Goal: Use online tool/utility: Utilize a website feature to perform a specific function

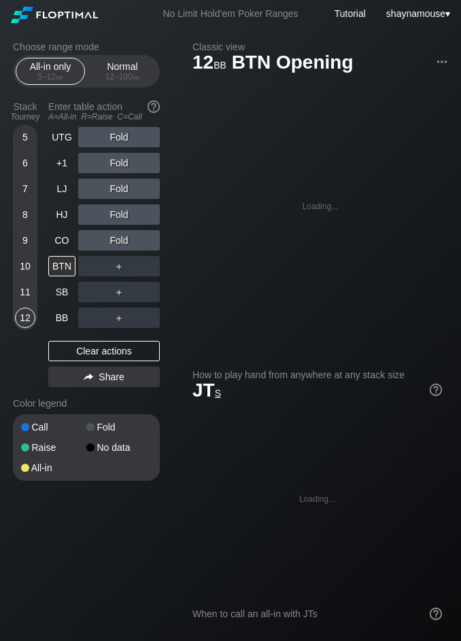
click at [39, 82] on div "All-in only 5 – 12 bb" at bounding box center [50, 71] width 62 height 26
click at [24, 263] on div "10" at bounding box center [25, 266] width 20 height 20
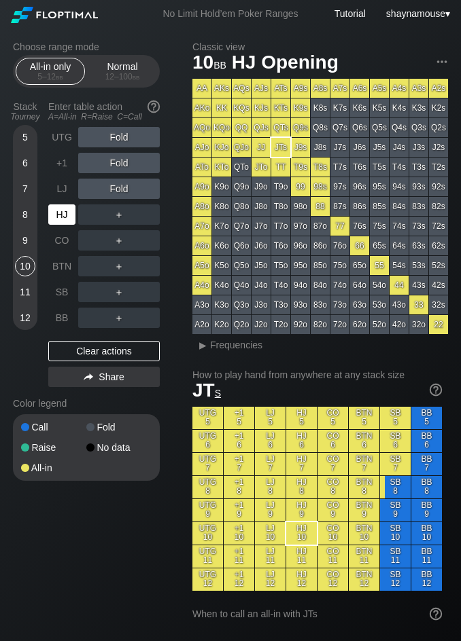
click at [60, 207] on div "HJ" at bounding box center [61, 214] width 27 height 20
click at [124, 213] on div "R ✕" at bounding box center [119, 214] width 26 height 20
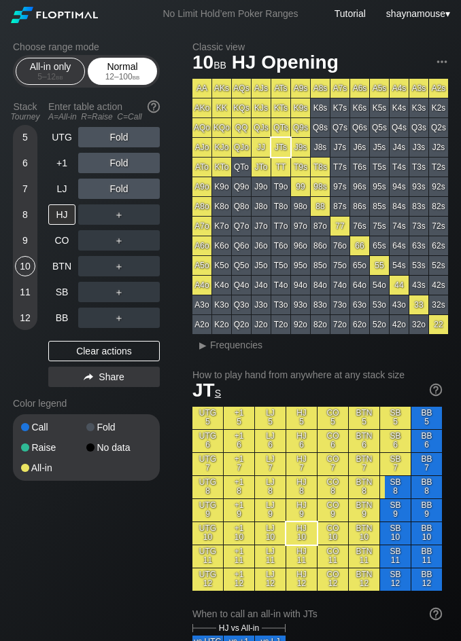
click at [119, 71] on div "Normal 12 – 100 bb" at bounding box center [122, 71] width 62 height 26
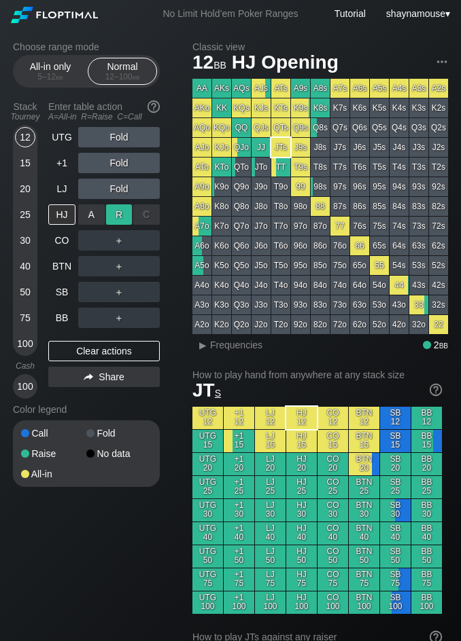
click at [112, 219] on div "R ✕" at bounding box center [119, 214] width 26 height 20
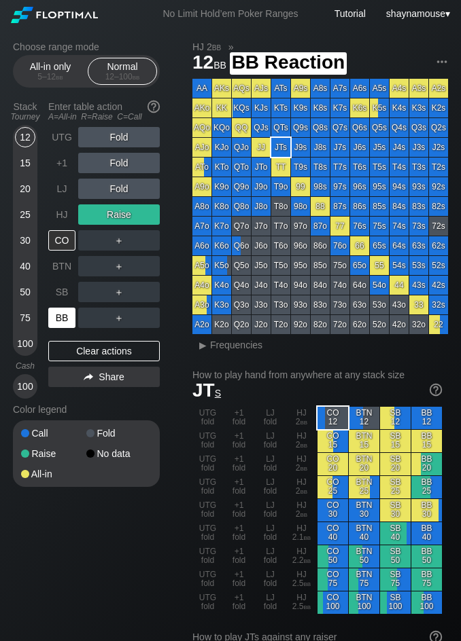
click at [50, 326] on div "BB" at bounding box center [61, 318] width 27 height 20
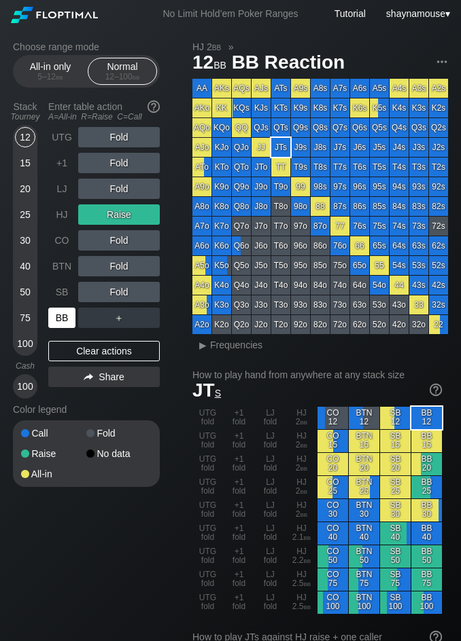
click at [50, 326] on div "BB" at bounding box center [61, 318] width 27 height 20
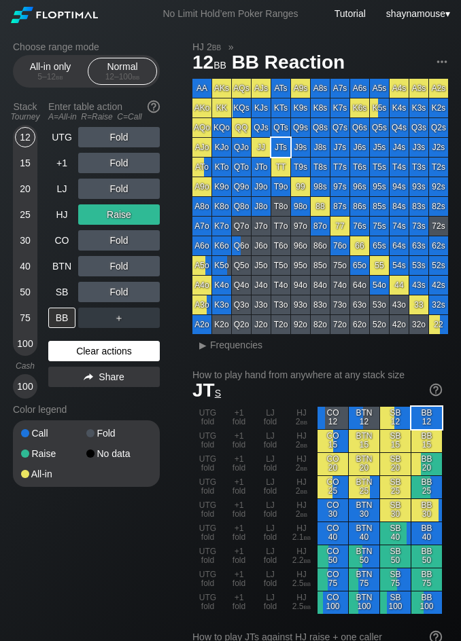
click at [105, 353] on div "Clear actions" at bounding box center [103, 351] width 111 height 20
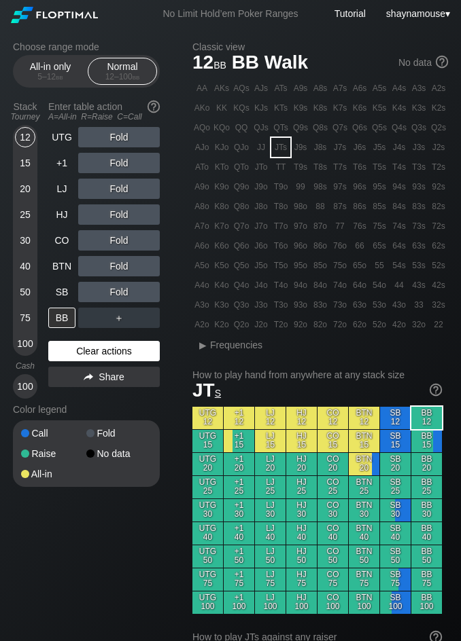
click at [103, 354] on div "Clear actions" at bounding box center [103, 351] width 111 height 20
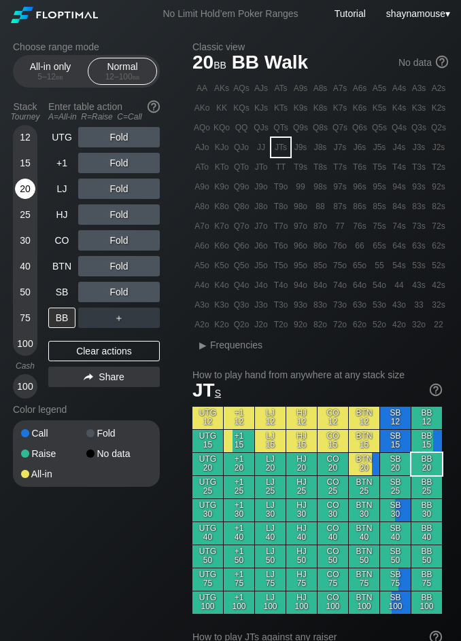
click at [25, 188] on div "20" at bounding box center [25, 189] width 20 height 20
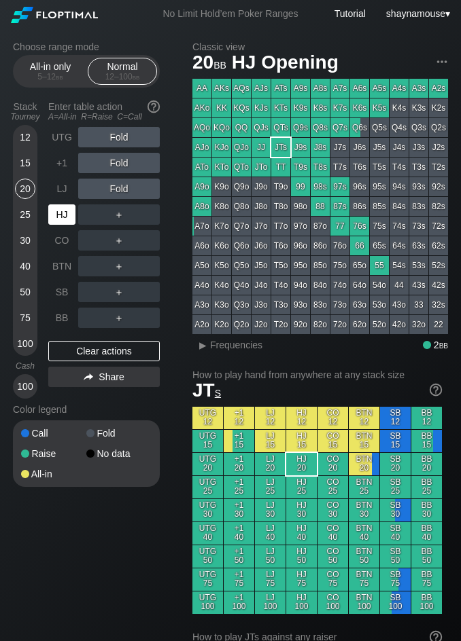
click at [61, 219] on div "HJ" at bounding box center [61, 214] width 27 height 20
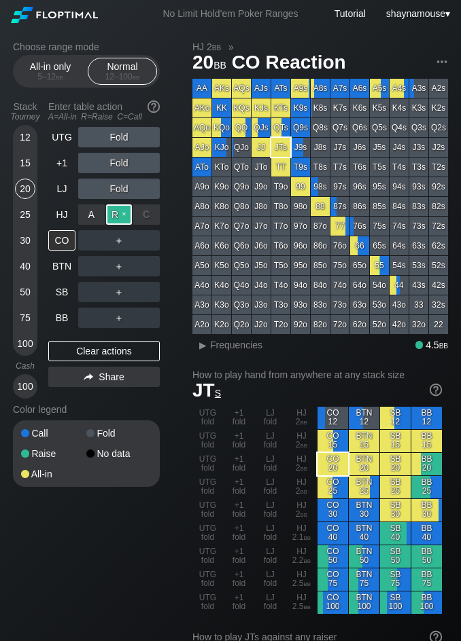
click at [118, 211] on div "R ✕" at bounding box center [119, 214] width 26 height 20
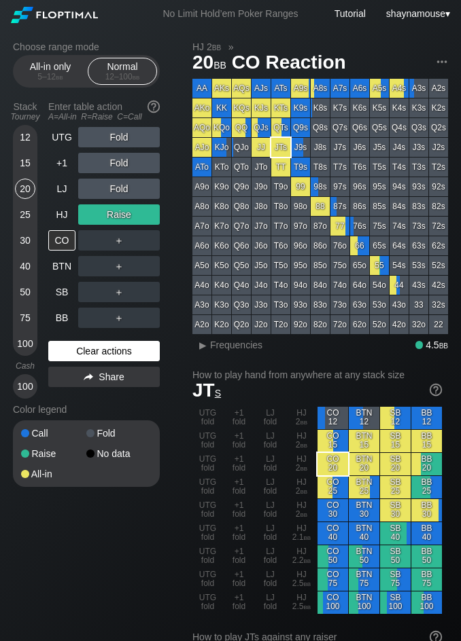
click at [116, 355] on div "Clear actions" at bounding box center [103, 351] width 111 height 20
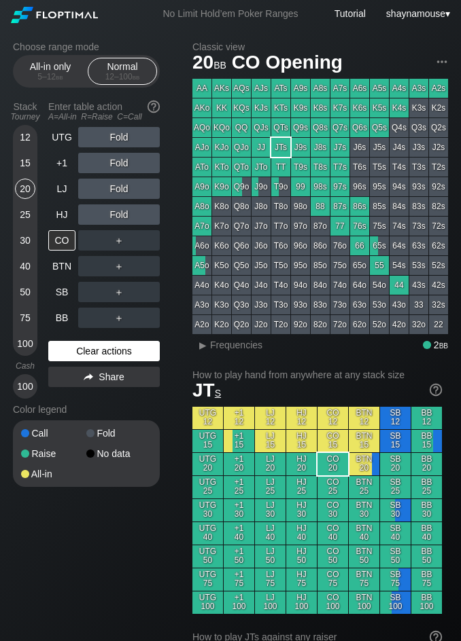
click at [116, 355] on div "Clear actions" at bounding box center [103, 351] width 111 height 20
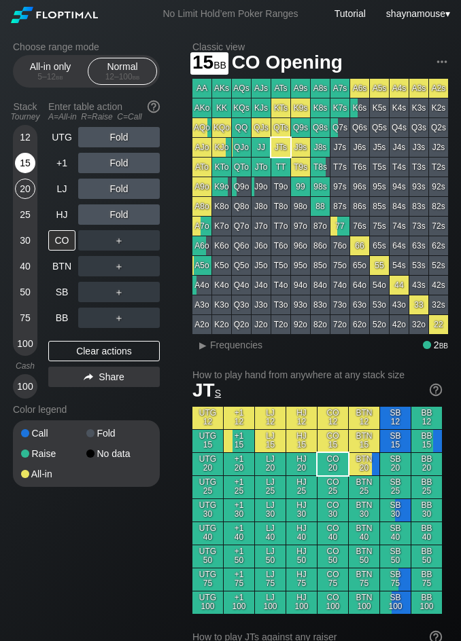
click at [21, 166] on div "15" at bounding box center [25, 163] width 20 height 20
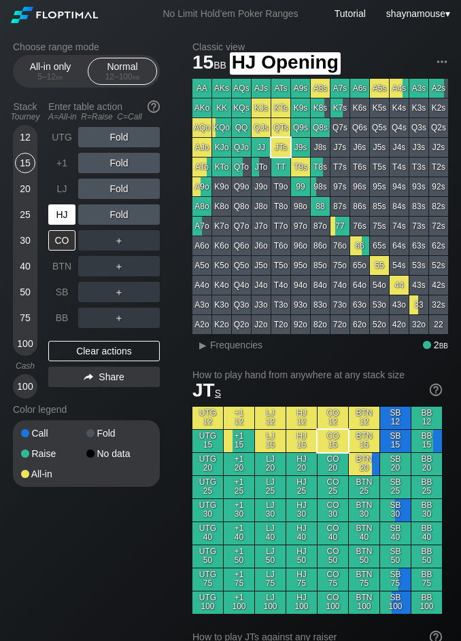
click at [64, 222] on div "HJ" at bounding box center [61, 214] width 27 height 20
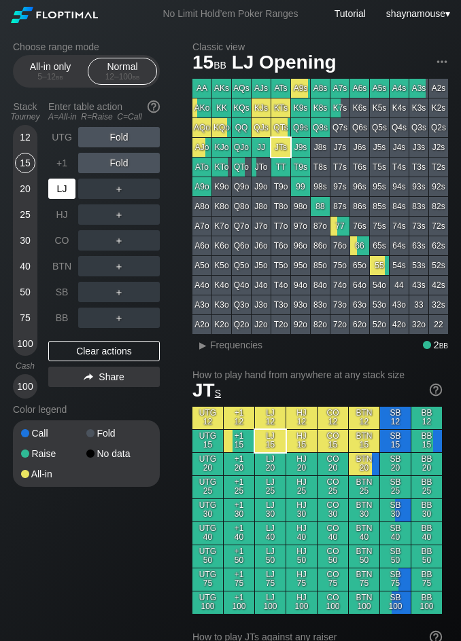
drag, startPoint x: 71, startPoint y: 183, endPoint x: 80, endPoint y: 182, distance: 8.9
click at [73, 183] on div "LJ" at bounding box center [61, 189] width 27 height 20
click at [132, 193] on div "R ✕" at bounding box center [119, 189] width 26 height 20
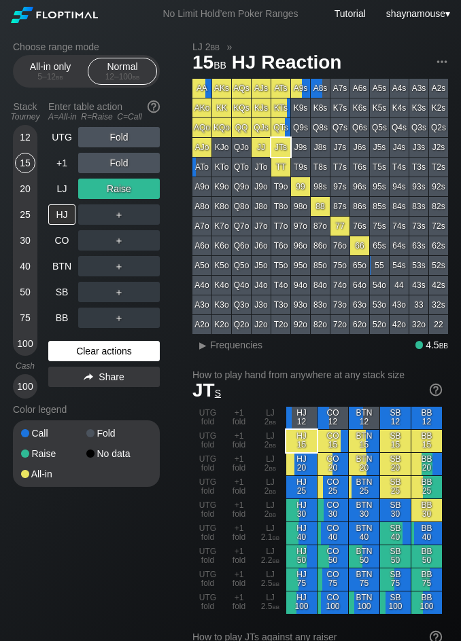
click at [82, 359] on div "Clear actions" at bounding box center [103, 351] width 111 height 20
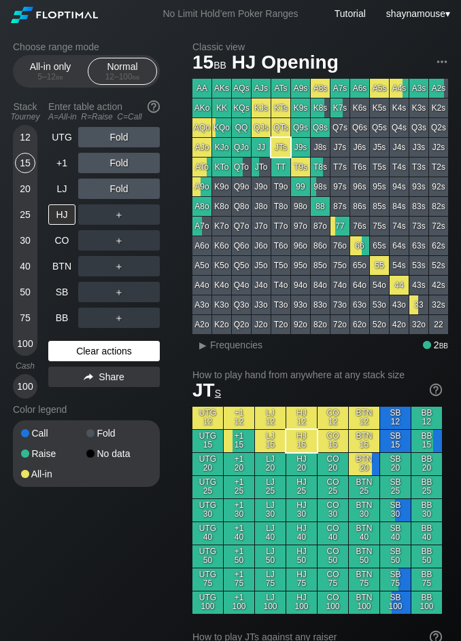
click at [82, 359] on div "Clear actions" at bounding box center [103, 351] width 111 height 20
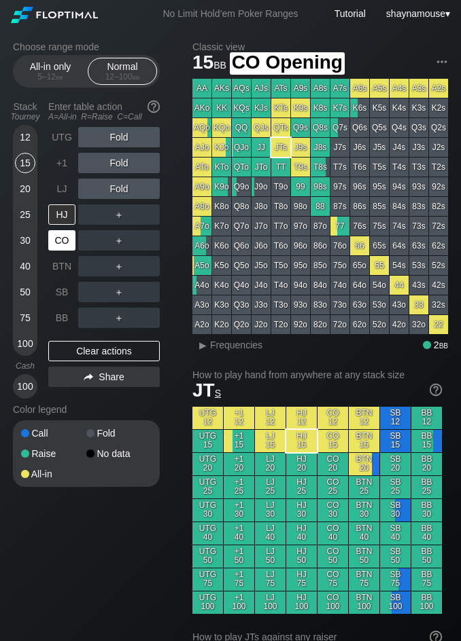
click at [65, 239] on div "CO" at bounding box center [61, 240] width 27 height 20
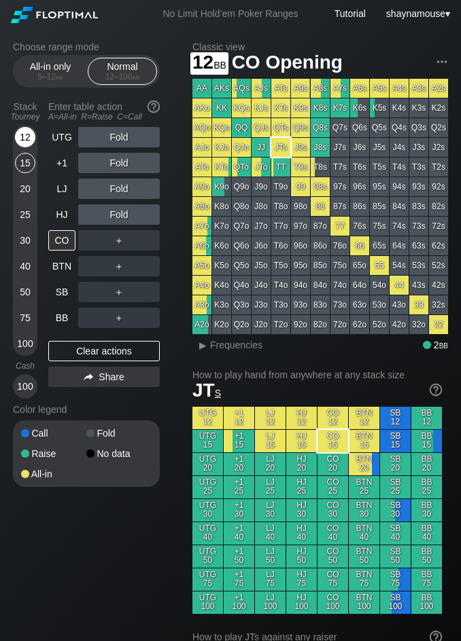
click at [24, 142] on div "12" at bounding box center [25, 137] width 20 height 20
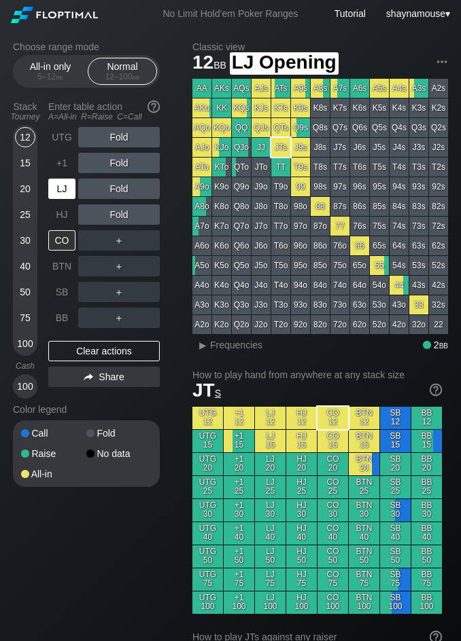
click at [52, 186] on div "LJ" at bounding box center [61, 189] width 27 height 20
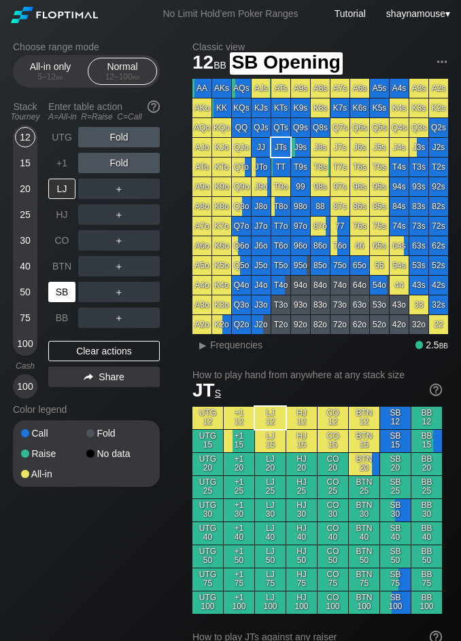
click at [62, 289] on div "SB" at bounding box center [61, 292] width 27 height 20
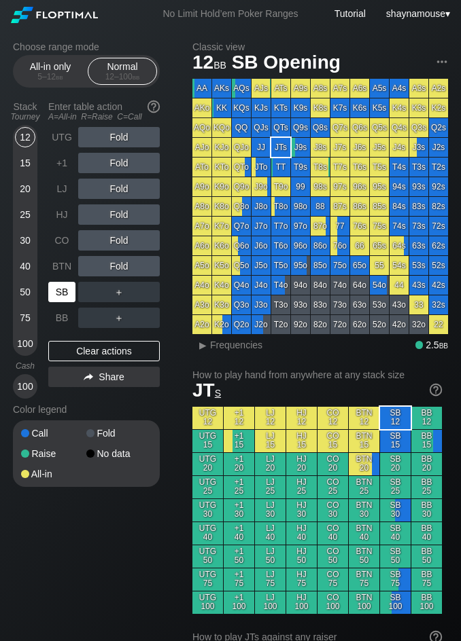
click at [60, 289] on div "SB" at bounding box center [61, 292] width 27 height 20
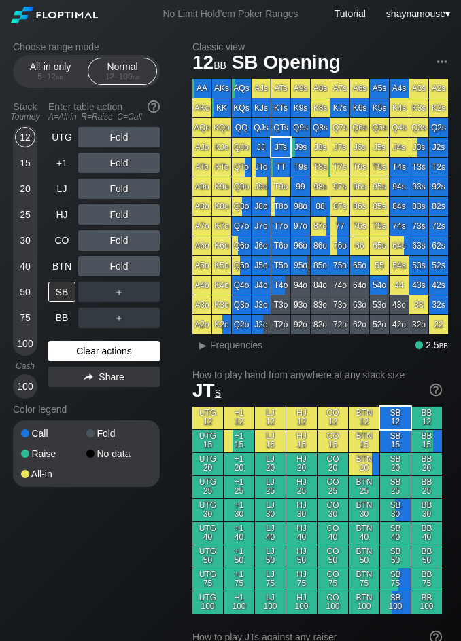
click at [111, 357] on div "Clear actions" at bounding box center [103, 351] width 111 height 20
click at [111, 356] on div "Clear actions" at bounding box center [103, 351] width 111 height 20
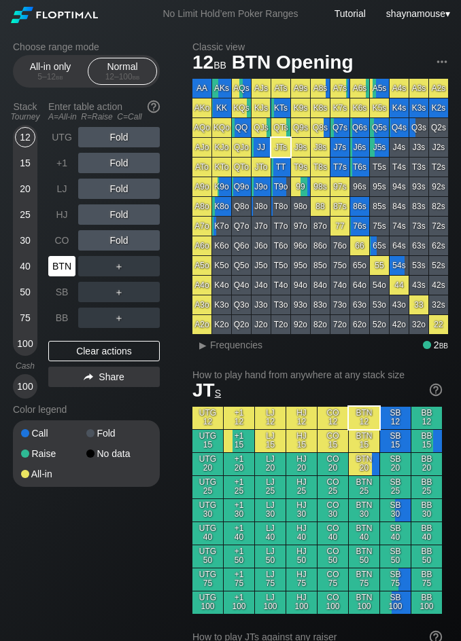
click at [70, 258] on div "BTN" at bounding box center [61, 266] width 27 height 20
click at [71, 258] on div "BTN" at bounding box center [61, 266] width 27 height 20
click at [93, 291] on div "A ✕" at bounding box center [91, 292] width 26 height 20
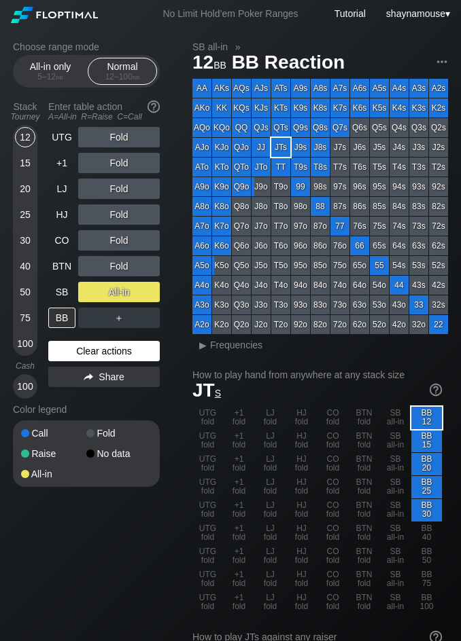
click at [119, 351] on div "Clear actions" at bounding box center [103, 351] width 111 height 20
click at [118, 351] on div "Clear actions" at bounding box center [103, 351] width 111 height 20
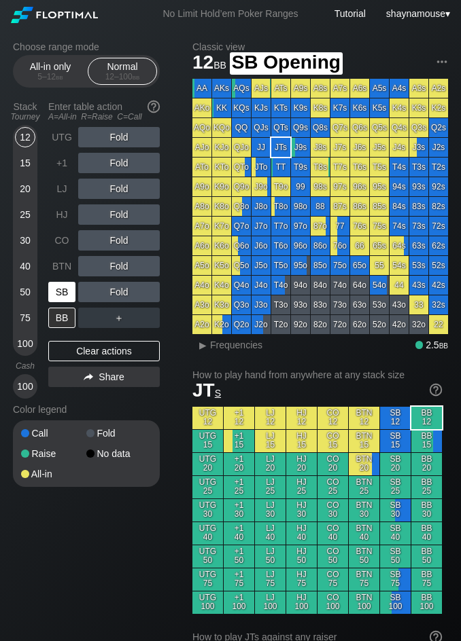
click at [50, 289] on div "SB" at bounding box center [61, 292] width 27 height 20
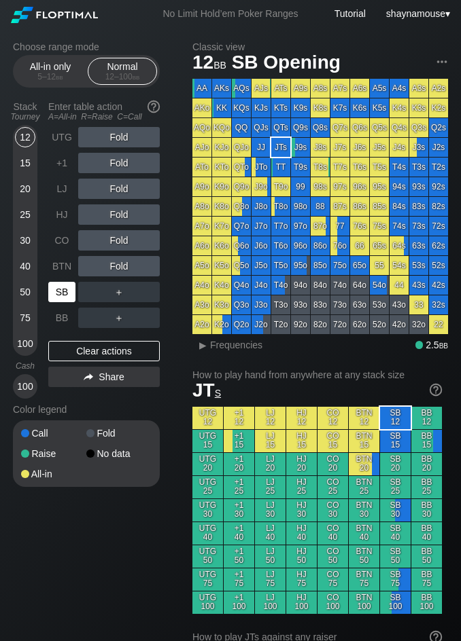
click at [50, 289] on div "SB" at bounding box center [61, 292] width 27 height 20
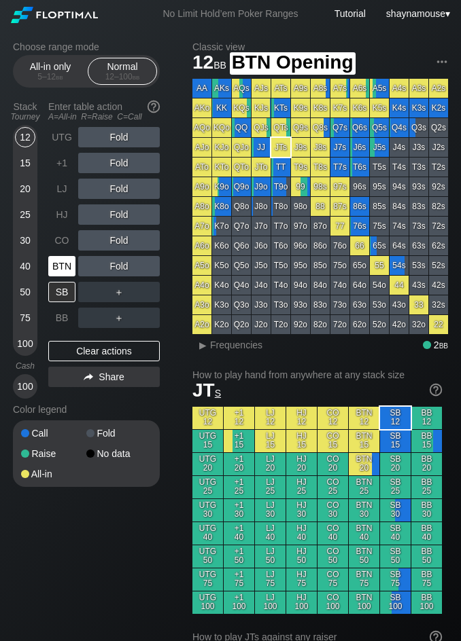
click at [67, 271] on div "BTN" at bounding box center [61, 266] width 27 height 20
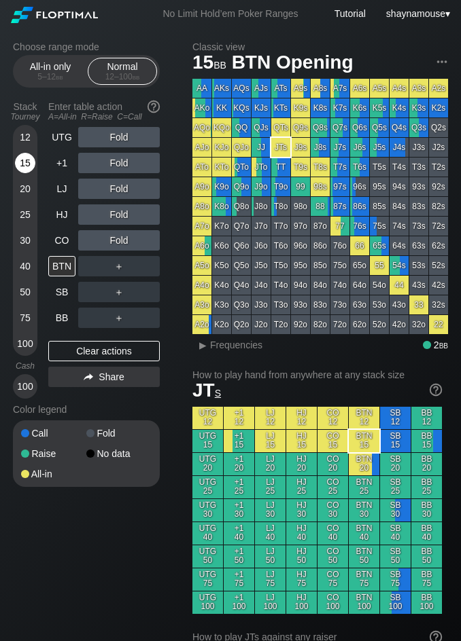
click at [28, 159] on div "15" at bounding box center [25, 163] width 20 height 20
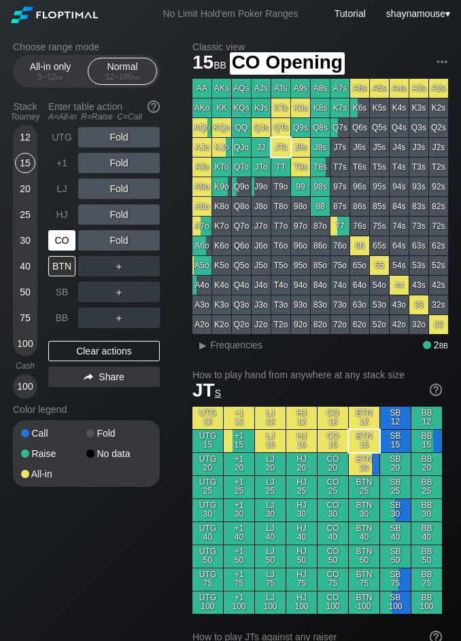
click at [65, 250] on div "CO" at bounding box center [61, 240] width 27 height 20
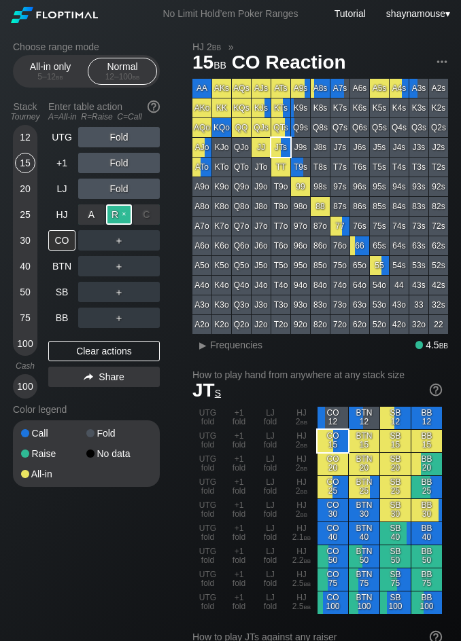
click at [109, 217] on div "R ✕" at bounding box center [119, 214] width 26 height 20
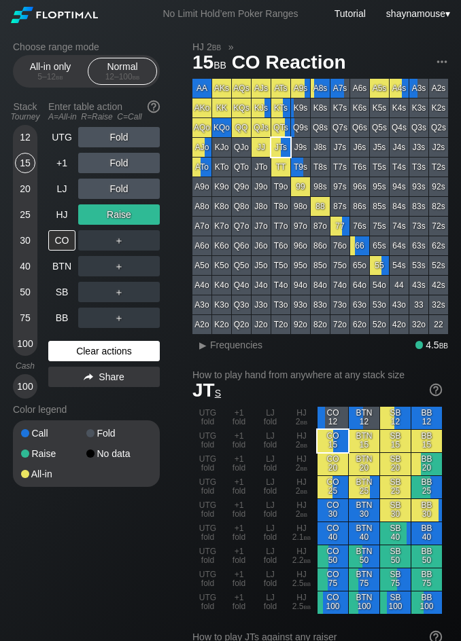
click at [114, 361] on div "Clear actions" at bounding box center [103, 351] width 111 height 20
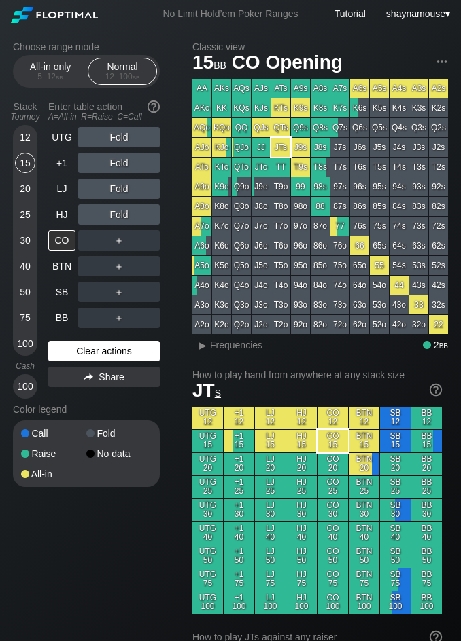
click at [111, 355] on div "Clear actions" at bounding box center [103, 351] width 111 height 20
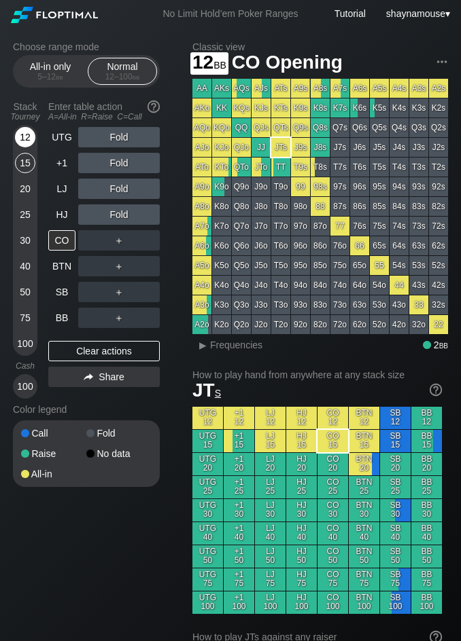
click at [27, 139] on div "12" at bounding box center [25, 137] width 20 height 20
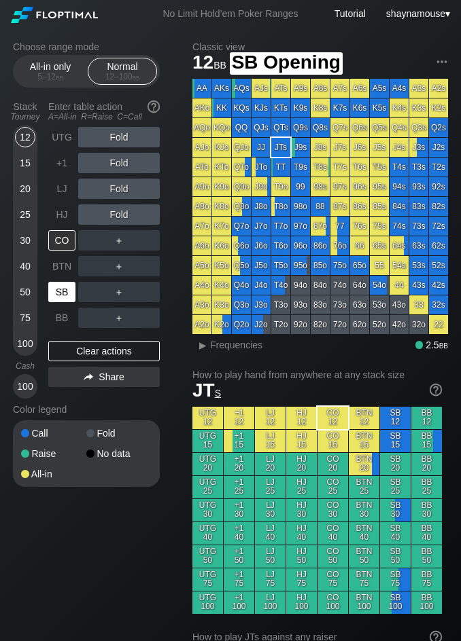
click at [60, 291] on div "SB" at bounding box center [61, 292] width 27 height 20
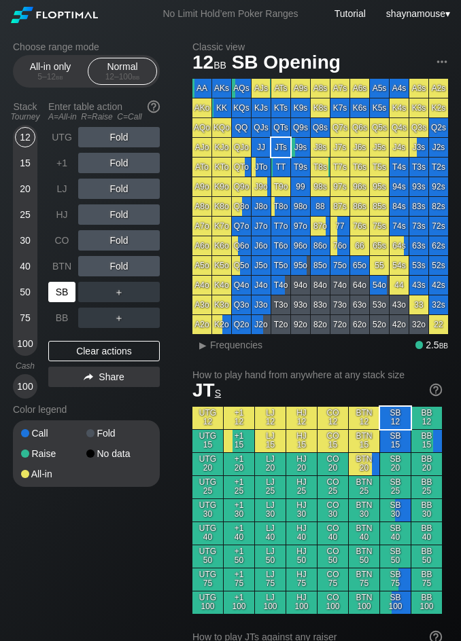
click at [60, 291] on div "SB" at bounding box center [61, 292] width 27 height 20
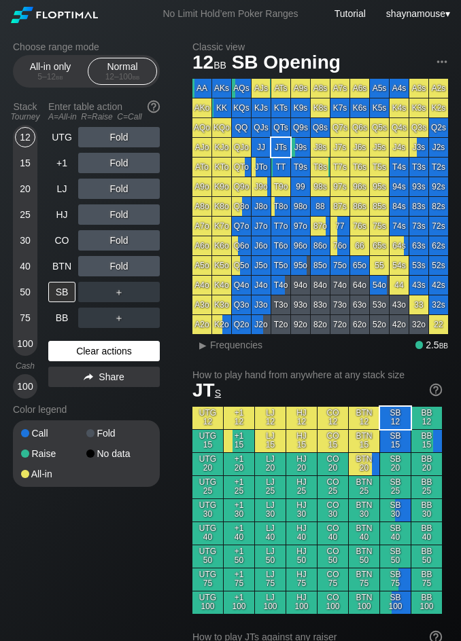
click at [96, 359] on div "Clear actions" at bounding box center [103, 351] width 111 height 20
click at [91, 357] on div "Clear actions" at bounding box center [103, 351] width 111 height 20
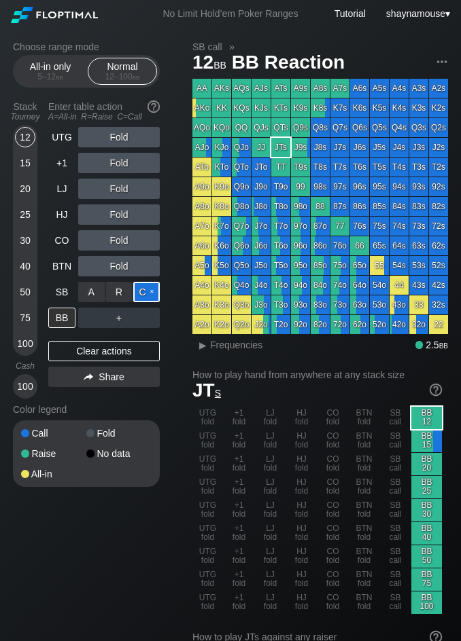
click at [142, 296] on div "C ✕" at bounding box center [146, 292] width 26 height 20
click at [113, 317] on div "R ✕" at bounding box center [119, 318] width 26 height 20
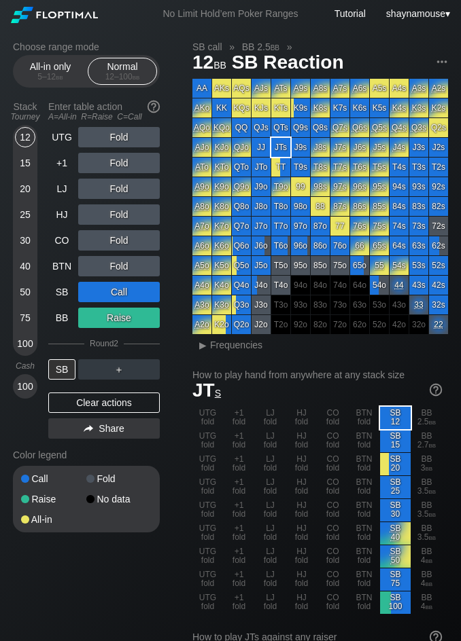
click at [137, 413] on div "UTG Fold +1 Fold LJ Fold HJ Fold CO Fold BTN Fold SB Call BB Raise Round 2 SB ＋…" at bounding box center [103, 285] width 111 height 317
click at [137, 406] on div "Clear actions" at bounding box center [103, 403] width 111 height 20
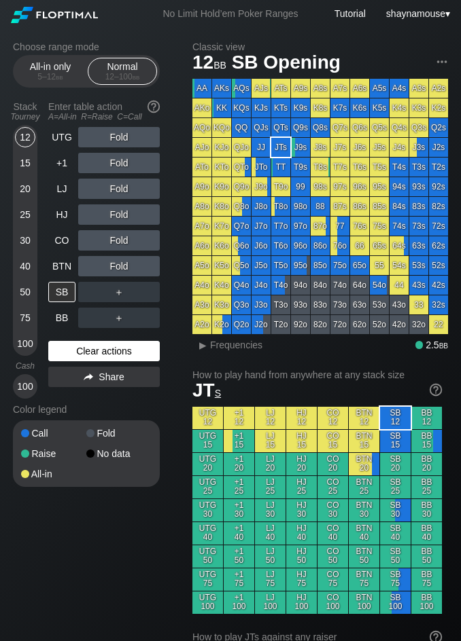
click at [137, 406] on div "Color legend" at bounding box center [86, 410] width 147 height 22
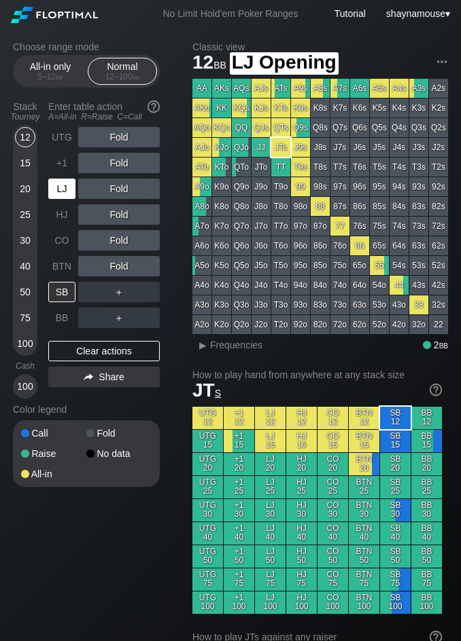
click at [69, 185] on div "LJ" at bounding box center [61, 189] width 27 height 20
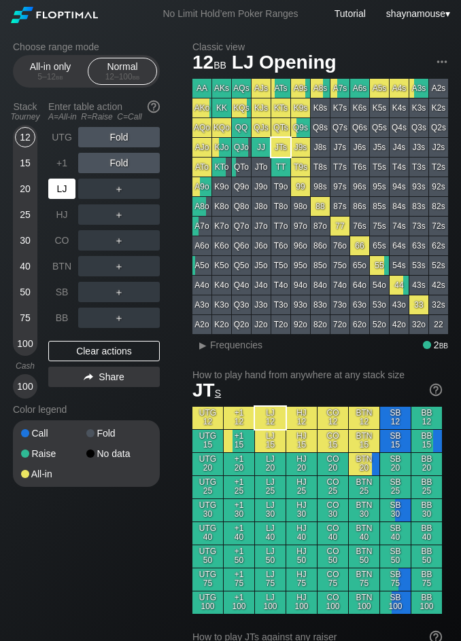
click at [69, 185] on div "LJ" at bounding box center [61, 189] width 27 height 20
click at [41, 75] on div "5 – 12 bb" at bounding box center [50, 77] width 57 height 10
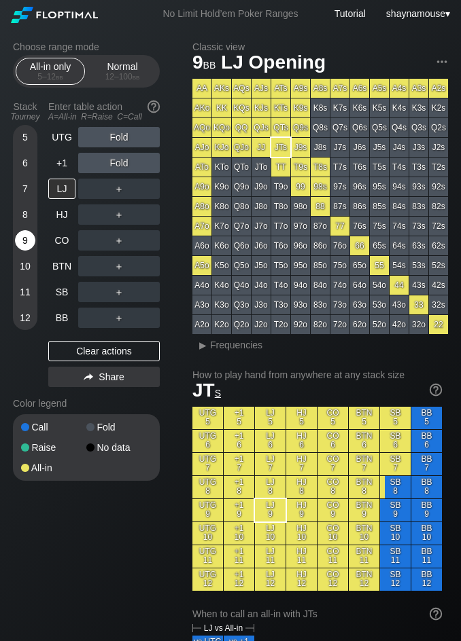
click at [24, 234] on div "9" at bounding box center [25, 240] width 20 height 20
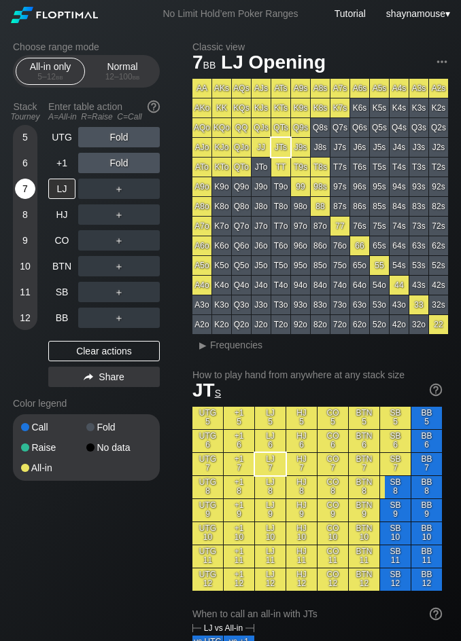
click at [23, 193] on div "7" at bounding box center [25, 189] width 20 height 20
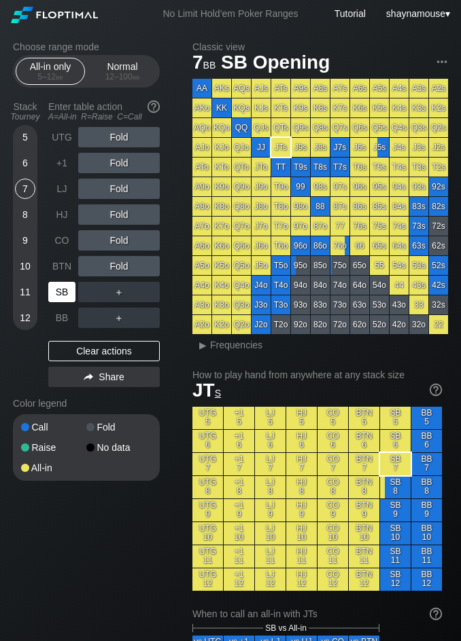
click at [70, 291] on div "SB" at bounding box center [61, 292] width 27 height 20
